Goal: Download file/media

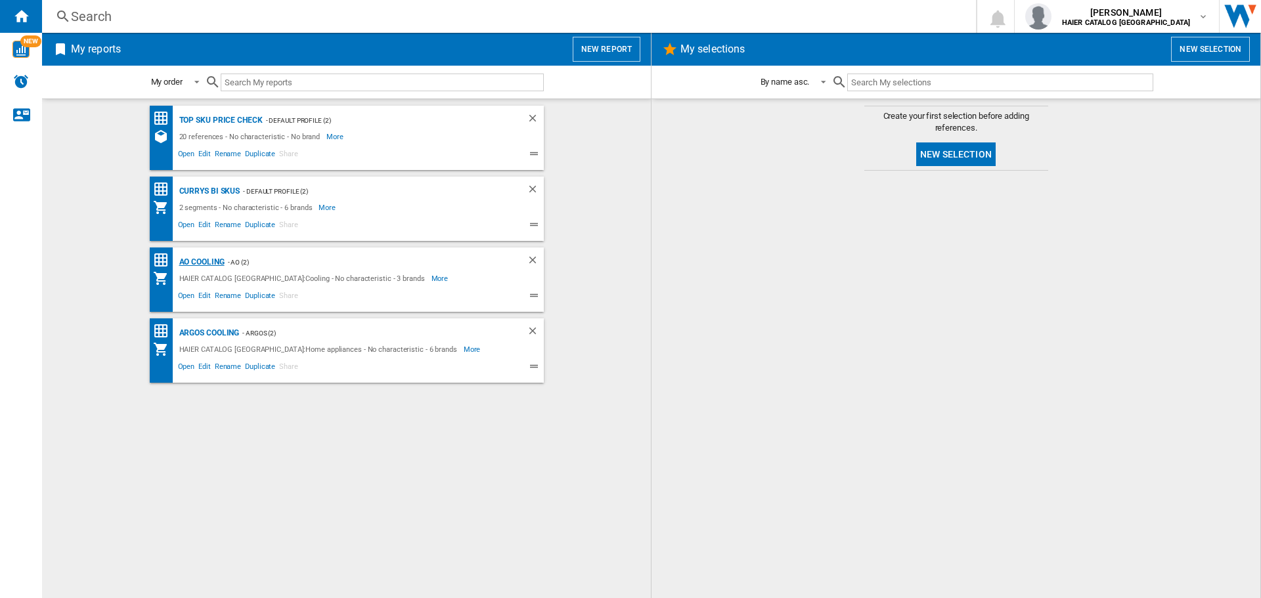
click at [218, 263] on div "AO Cooling" at bounding box center [200, 262] width 49 height 16
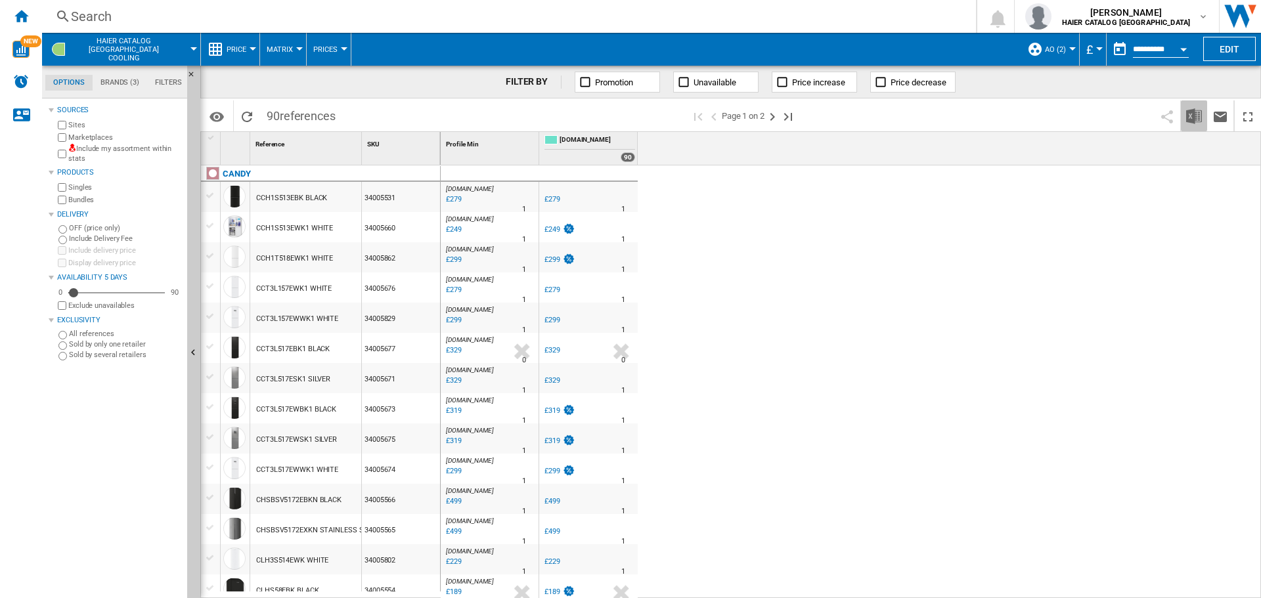
click at [1196, 118] on img "Download in Excel" at bounding box center [1194, 116] width 16 height 16
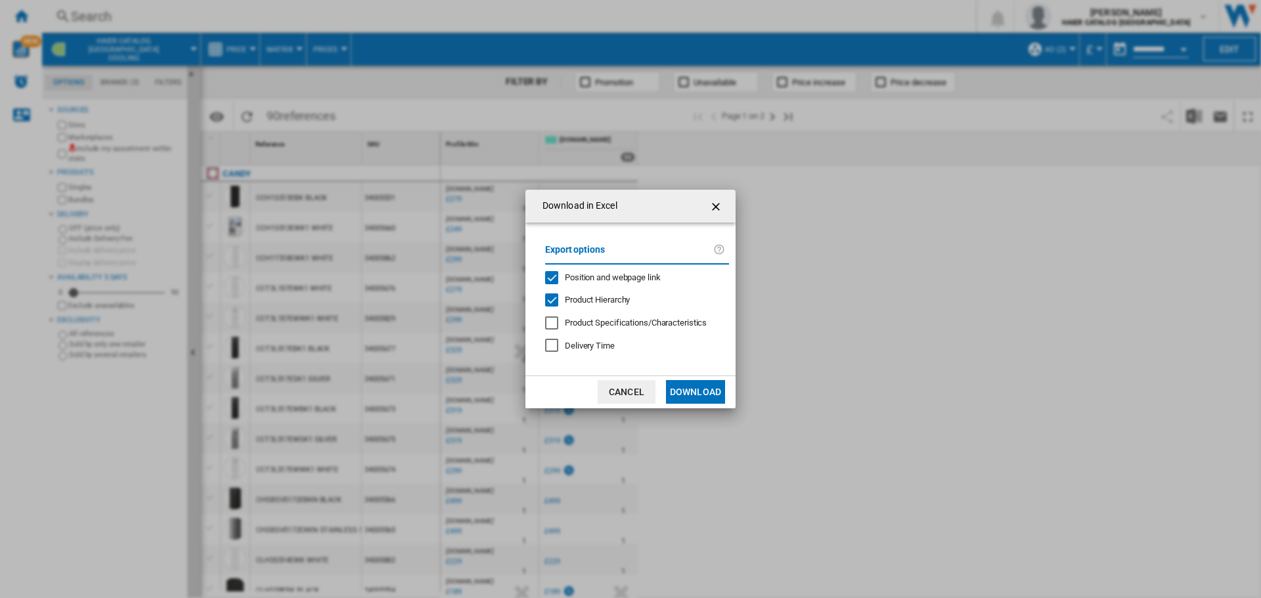
click at [709, 392] on button "Download" at bounding box center [695, 392] width 59 height 24
